Goal: Information Seeking & Learning: Find specific fact

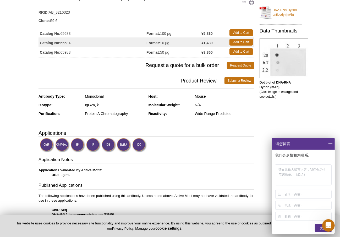
scroll to position [50, 0]
click at [280, 57] on img at bounding box center [283, 58] width 49 height 40
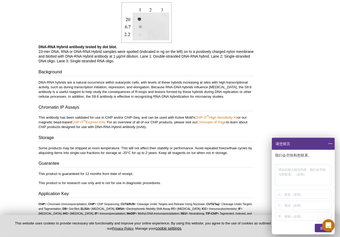
scroll to position [355, 0]
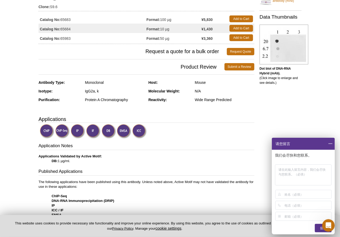
scroll to position [58, 0]
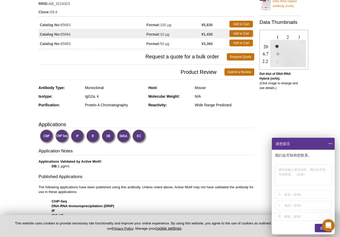
click at [91, 135] on img at bounding box center [93, 136] width 14 height 14
click at [92, 134] on img at bounding box center [93, 136] width 14 height 14
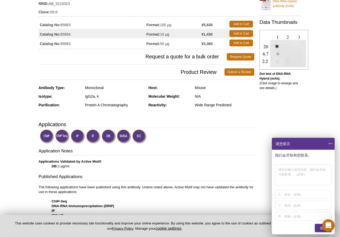
click at [92, 134] on img at bounding box center [93, 136] width 14 height 14
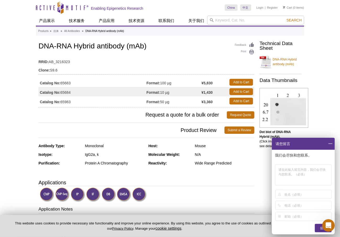
scroll to position [0, 0]
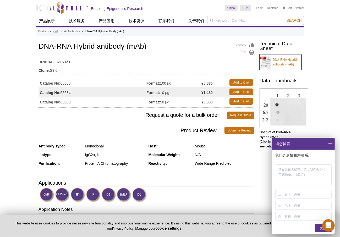
click at [281, 63] on link "DNA-RNA Hybrid antibody (mAb)" at bounding box center [280, 62] width 42 height 16
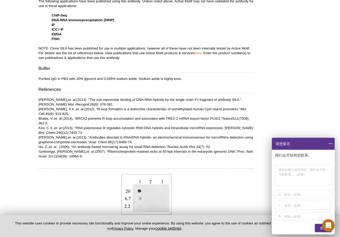
scroll to position [183, 0]
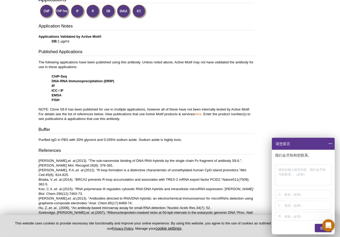
click at [63, 91] on strong "ICC / IF" at bounding box center [58, 90] width 12 height 4
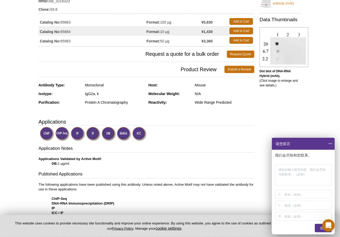
scroll to position [0, 0]
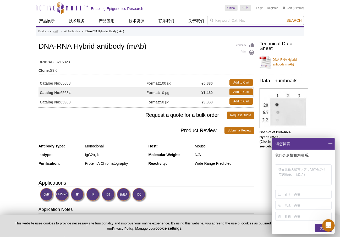
drag, startPoint x: 62, startPoint y: 92, endPoint x: 76, endPoint y: 92, distance: 14.1
click at [76, 92] on td "Catalog No: 65684" at bounding box center [92, 91] width 108 height 9
copy td "65684"
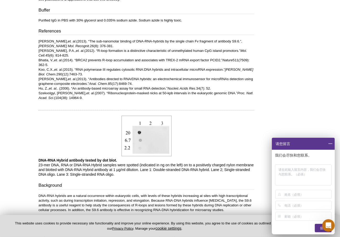
scroll to position [242, 0]
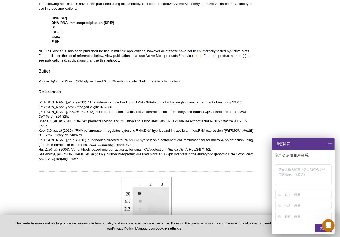
drag, startPoint x: 73, startPoint y: 160, endPoint x: 38, endPoint y: 100, distance: 69.5
click at [38, 100] on p "[PERSON_NAME], et. al. (2013). “The sub-nanomolar binding of DNA-RNA-hybrids by…" at bounding box center [146, 130] width 216 height 61
copy p "Loremips, D.S., am. co. (2938). “Adi eli-seddoeius tempori ut LAB-ETD-magnaal e…"
click at [94, 160] on p "[PERSON_NAME], et. al. (2013). “The sub-nanomolar binding of DNA-RNA-hybrids by…" at bounding box center [146, 130] width 216 height 61
